Goal: Information Seeking & Learning: Learn about a topic

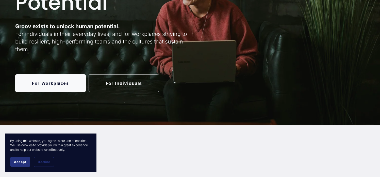
scroll to position [102, 0]
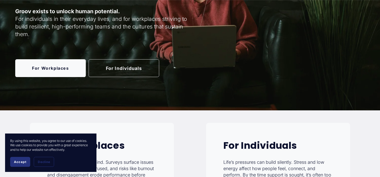
click at [146, 70] on link "For Individuals" at bounding box center [124, 68] width 71 height 18
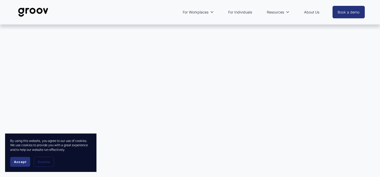
click at [312, 12] on link "About Us" at bounding box center [311, 12] width 20 height 12
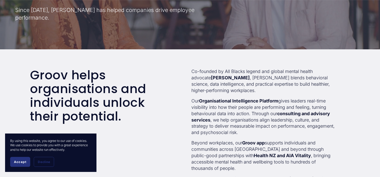
scroll to position [127, 0]
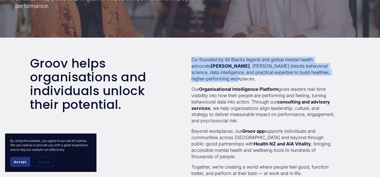
drag, startPoint x: 192, startPoint y: 61, endPoint x: 323, endPoint y: 78, distance: 132.6
click at [323, 78] on p "Co-founded by All Blacks legend and global mental health advocate Sir John Kirw…" at bounding box center [263, 69] width 144 height 25
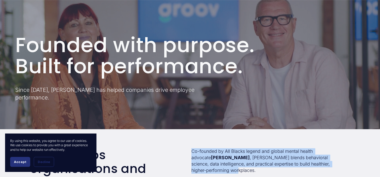
scroll to position [0, 0]
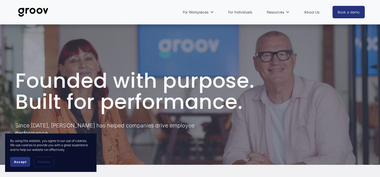
click at [238, 11] on link "For Individuals" at bounding box center [240, 12] width 29 height 12
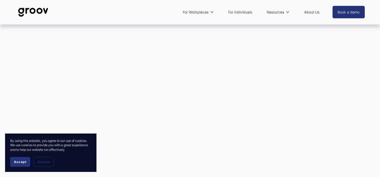
click at [41, 9] on img at bounding box center [33, 12] width 36 height 17
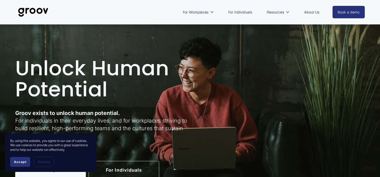
click at [238, 12] on link "For Individuals" at bounding box center [240, 12] width 29 height 12
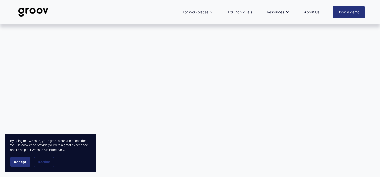
click at [22, 162] on span "Accept" at bounding box center [20, 162] width 12 height 4
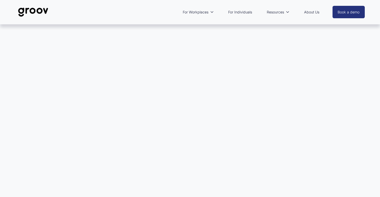
click at [317, 175] on div at bounding box center [190, 116] width 380 height 184
drag, startPoint x: 378, startPoint y: 73, endPoint x: 374, endPoint y: 70, distance: 5.7
click at [378, 73] on div at bounding box center [190, 116] width 380 height 184
click at [35, 6] on img at bounding box center [33, 12] width 36 height 17
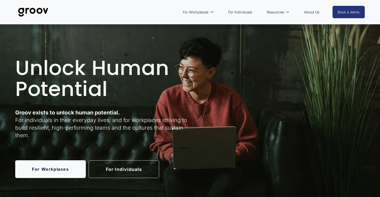
click at [138, 168] on link "For Individuals" at bounding box center [124, 170] width 71 height 18
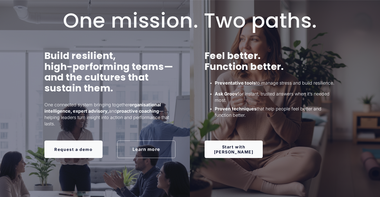
scroll to position [279, 0]
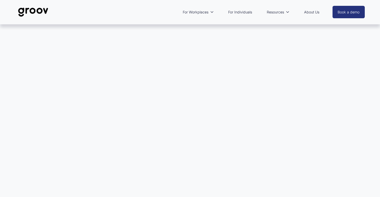
click at [245, 14] on link "For Individuals" at bounding box center [240, 12] width 29 height 12
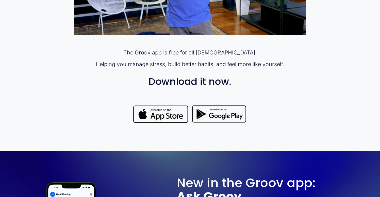
scroll to position [355, 0]
